Goal: Task Accomplishment & Management: Use online tool/utility

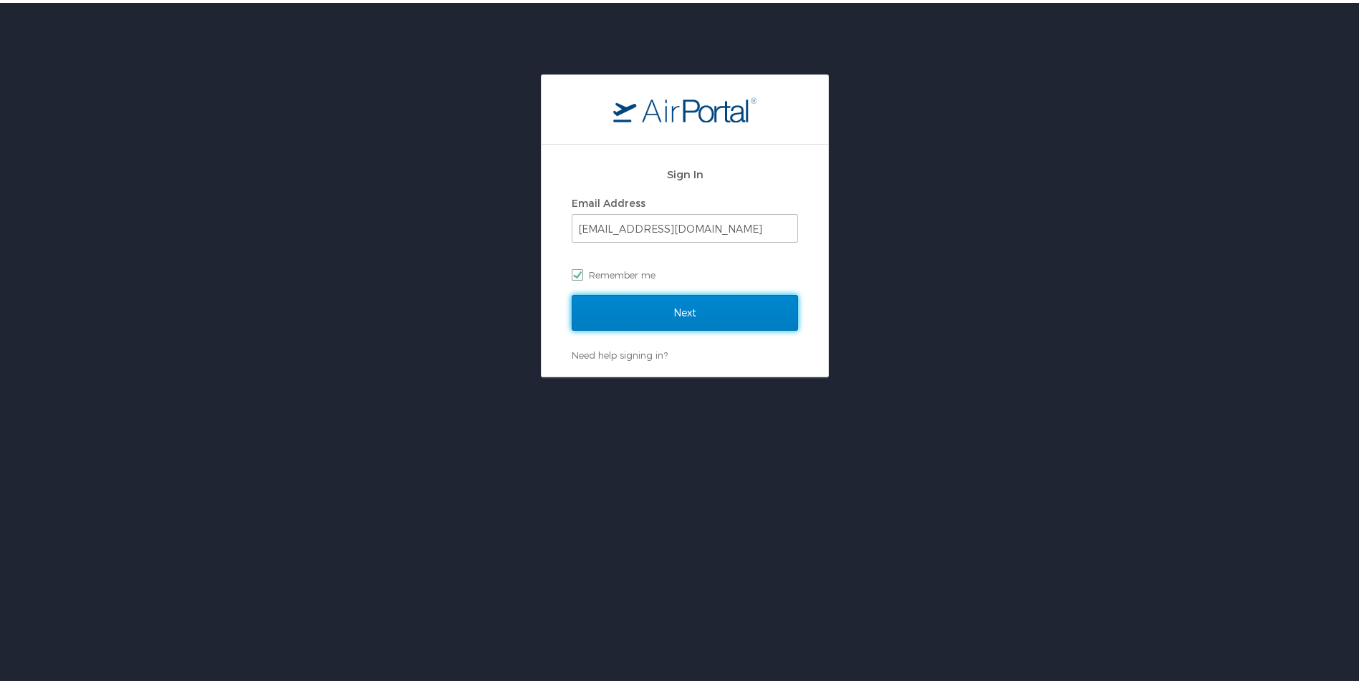
click at [641, 318] on input "Next" at bounding box center [685, 310] width 226 height 36
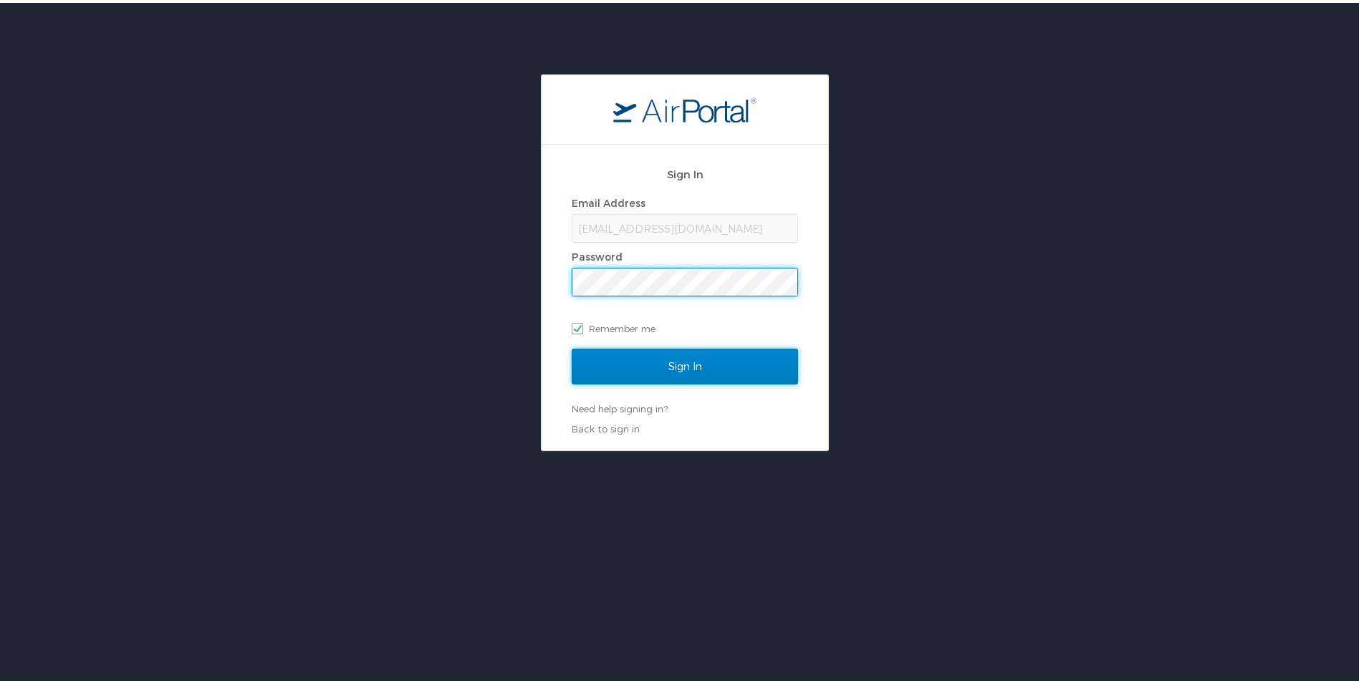
click at [671, 357] on input "Sign In" at bounding box center [685, 364] width 226 height 36
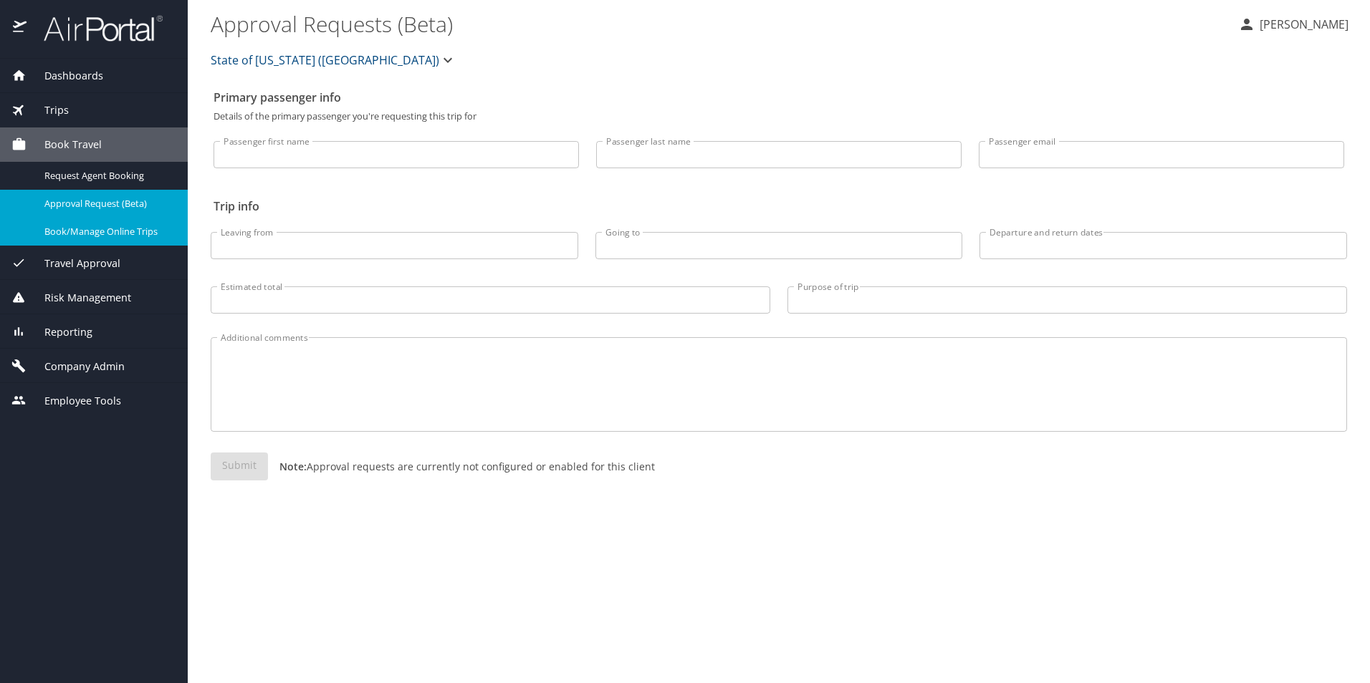
click at [91, 228] on span "Book/Manage Online Trips" at bounding box center [107, 232] width 126 height 14
